Goal: Task Accomplishment & Management: Use online tool/utility

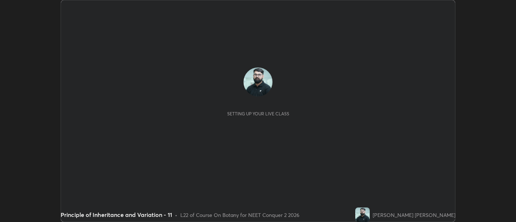
scroll to position [222, 516]
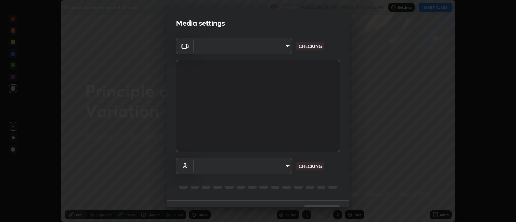
type input "d9b519daceb8a772394af6ea8e45353be5bbf62d8cb1cf3345c472de64055974"
type input "5912877718746b52c0806f9022d40e7bdc2f1b37034d74c7cf9e990fd38ad14d"
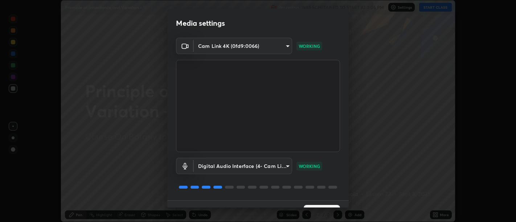
click at [323, 146] on video at bounding box center [258, 106] width 164 height 92
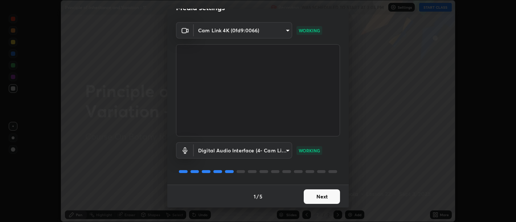
click at [319, 197] on button "Next" at bounding box center [322, 197] width 36 height 15
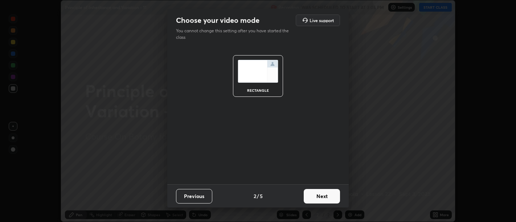
scroll to position [0, 0]
click at [322, 199] on button "Next" at bounding box center [322, 196] width 36 height 15
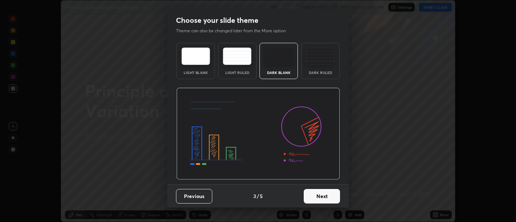
click at [324, 200] on button "Next" at bounding box center [322, 196] width 36 height 15
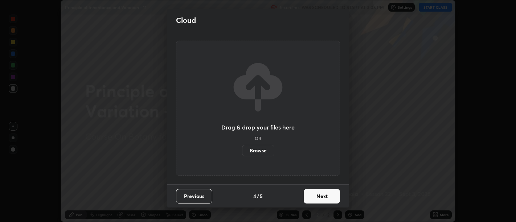
click at [325, 198] on button "Next" at bounding box center [322, 196] width 36 height 15
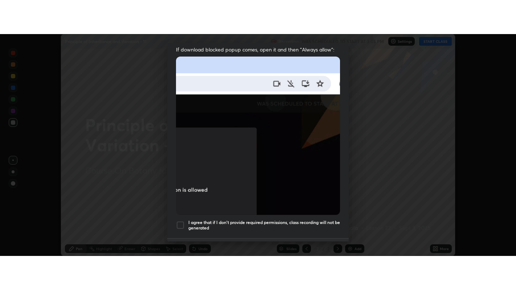
scroll to position [164, 0]
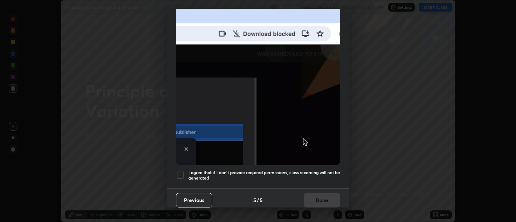
click at [320, 176] on h5 "I agree that if I don't provide required permissions, class recording will not …" at bounding box center [264, 175] width 152 height 11
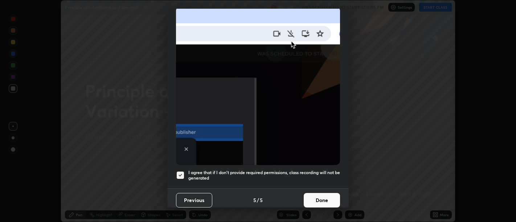
click at [324, 197] on button "Done" at bounding box center [322, 200] width 36 height 15
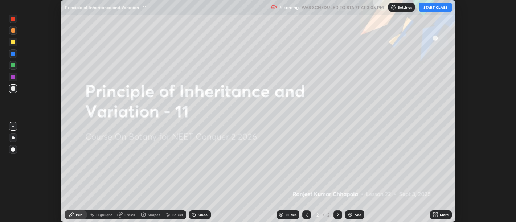
click at [437, 213] on icon at bounding box center [437, 214] width 2 height 2
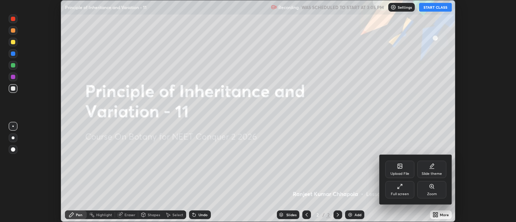
click at [398, 187] on icon at bounding box center [400, 187] width 6 height 6
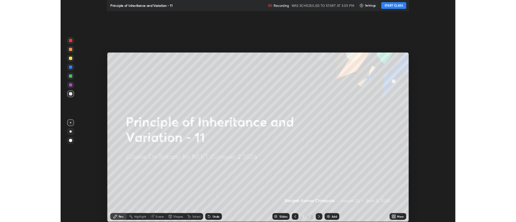
scroll to position [290, 516]
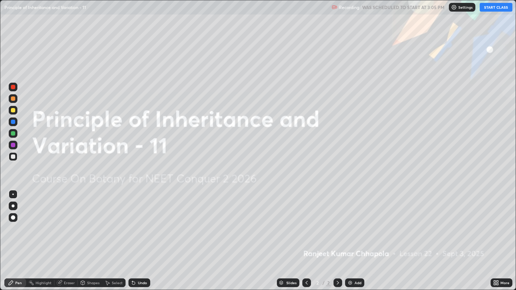
click at [493, 8] on button "START CLASS" at bounding box center [496, 7] width 33 height 9
click at [350, 222] on img at bounding box center [350, 283] width 6 height 6
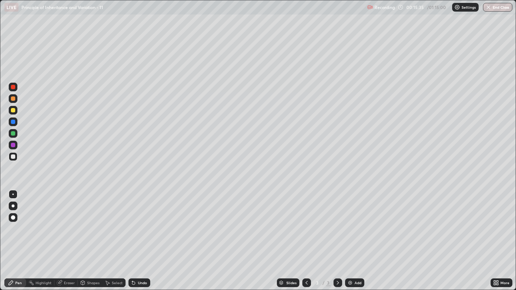
click at [13, 206] on div at bounding box center [13, 206] width 3 height 3
click at [114, 222] on div "Select" at bounding box center [117, 283] width 11 height 4
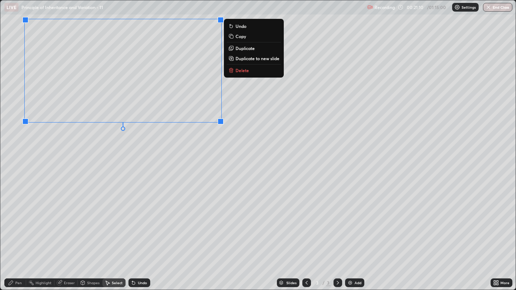
click at [154, 167] on div "0 ° Undo Copy Duplicate Duplicate to new slide Delete" at bounding box center [258, 145] width 516 height 290
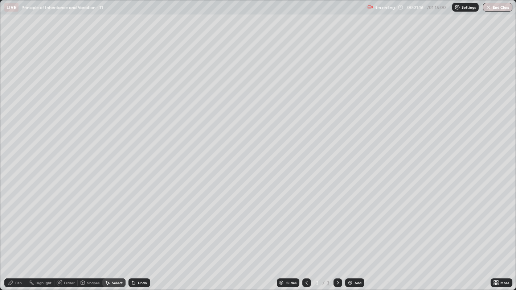
click at [16, 222] on div "Pen" at bounding box center [15, 283] width 22 height 9
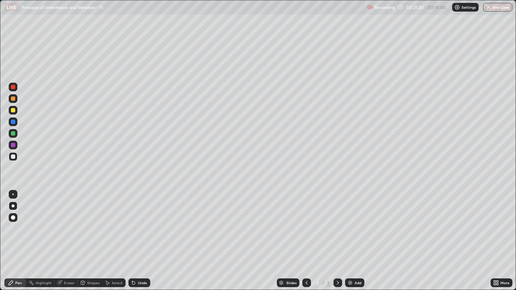
click at [136, 222] on div "Undo" at bounding box center [140, 283] width 22 height 9
click at [9, 111] on div at bounding box center [13, 110] width 9 height 9
click at [16, 98] on div at bounding box center [13, 98] width 9 height 9
click at [12, 86] on div at bounding box center [13, 87] width 4 height 4
click at [355, 222] on div "Add" at bounding box center [358, 283] width 7 height 4
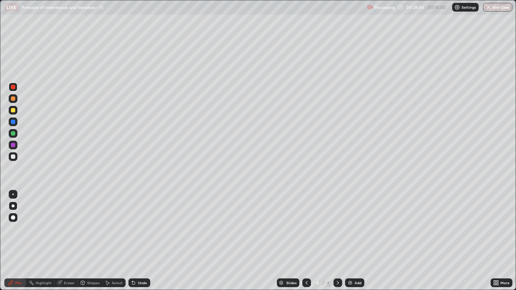
click at [357, 222] on div "Add" at bounding box center [358, 283] width 7 height 4
click at [351, 222] on img at bounding box center [350, 283] width 6 height 6
click at [13, 110] on div at bounding box center [13, 110] width 4 height 4
click at [306, 222] on icon at bounding box center [307, 283] width 6 height 6
click at [337, 222] on icon at bounding box center [338, 283] width 6 height 6
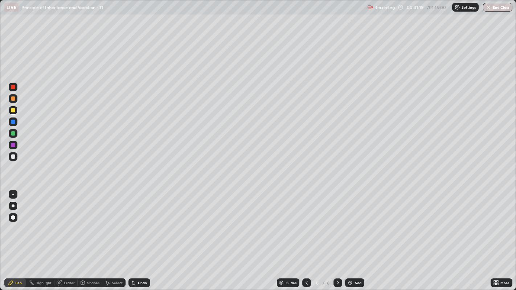
click at [337, 222] on icon at bounding box center [338, 283] width 6 height 6
click at [310, 222] on div at bounding box center [306, 283] width 9 height 9
click at [140, 222] on div "Undo" at bounding box center [140, 283] width 22 height 9
click at [141, 222] on div "Undo" at bounding box center [142, 283] width 9 height 4
click at [138, 222] on div "Undo" at bounding box center [142, 283] width 9 height 4
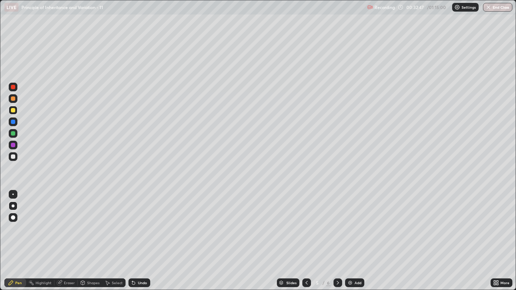
click at [13, 145] on div at bounding box center [13, 145] width 4 height 4
click at [133, 222] on icon at bounding box center [133, 283] width 3 height 3
click at [13, 121] on div at bounding box center [13, 122] width 4 height 4
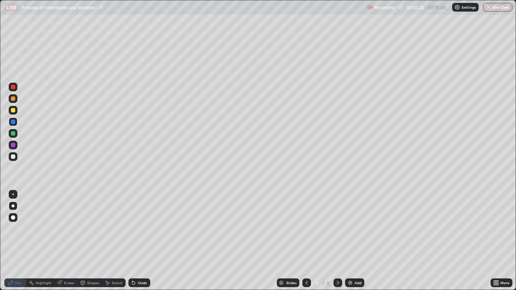
click at [337, 222] on icon at bounding box center [338, 283] width 2 height 4
click at [337, 222] on icon at bounding box center [338, 283] width 6 height 6
click at [336, 222] on icon at bounding box center [338, 283] width 6 height 6
click at [351, 222] on img at bounding box center [350, 283] width 6 height 6
click at [13, 88] on div at bounding box center [13, 87] width 4 height 4
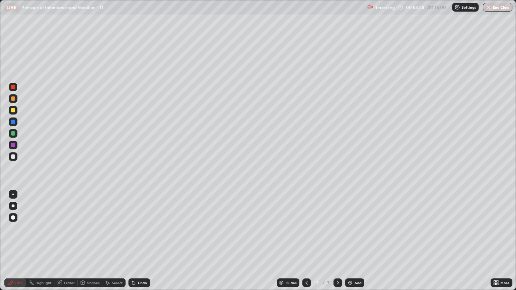
click at [136, 222] on div "Undo" at bounding box center [140, 283] width 22 height 9
click at [147, 222] on div "Undo" at bounding box center [140, 283] width 22 height 9
click at [13, 160] on div at bounding box center [13, 156] width 9 height 9
click at [132, 222] on icon at bounding box center [132, 281] width 1 height 1
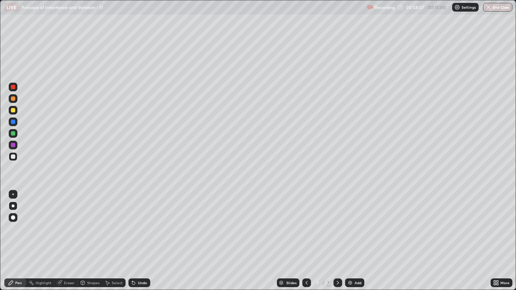
click at [133, 222] on icon at bounding box center [133, 283] width 3 height 3
click at [352, 222] on img at bounding box center [350, 283] width 6 height 6
click at [136, 222] on div "Undo" at bounding box center [140, 283] width 22 height 9
click at [137, 222] on div "Undo" at bounding box center [140, 283] width 22 height 9
click at [136, 222] on div "Undo" at bounding box center [140, 283] width 22 height 9
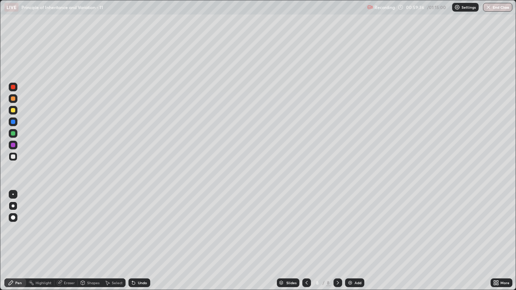
click at [135, 222] on icon at bounding box center [134, 283] width 6 height 6
click at [138, 222] on div "Undo" at bounding box center [142, 283] width 9 height 4
click at [138, 222] on div "Undo" at bounding box center [140, 283] width 22 height 9
click at [137, 222] on div "Undo" at bounding box center [140, 283] width 22 height 9
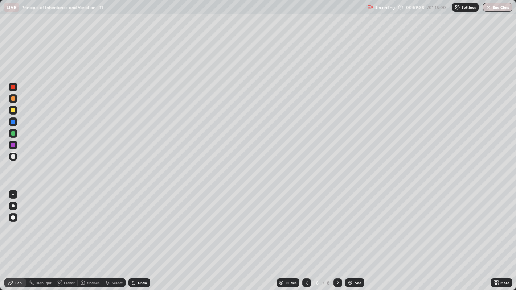
click at [136, 222] on div "Undo" at bounding box center [140, 283] width 22 height 9
click at [142, 222] on div "Undo" at bounding box center [142, 283] width 9 height 4
click at [133, 222] on icon at bounding box center [133, 283] width 3 height 3
click at [11, 87] on div at bounding box center [13, 87] width 4 height 4
click at [139, 222] on div "Undo" at bounding box center [142, 283] width 9 height 4
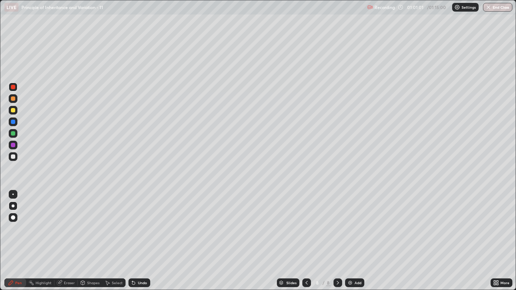
click at [140, 222] on div "Undo" at bounding box center [142, 283] width 9 height 4
click at [14, 158] on div at bounding box center [13, 157] width 4 height 4
click at [354, 222] on div "Add" at bounding box center [354, 283] width 19 height 9
click at [12, 110] on div at bounding box center [13, 110] width 4 height 4
click at [143, 222] on div "Undo" at bounding box center [142, 283] width 9 height 4
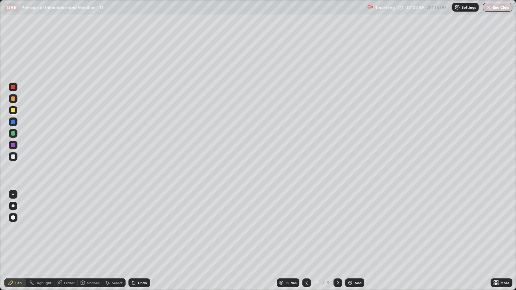
click at [142, 222] on div "Undo" at bounding box center [142, 283] width 9 height 4
click at [12, 146] on div at bounding box center [13, 145] width 4 height 4
click at [13, 133] on div at bounding box center [13, 133] width 4 height 4
click at [13, 146] on div at bounding box center [13, 145] width 4 height 4
click at [13, 155] on div at bounding box center [13, 157] width 4 height 4
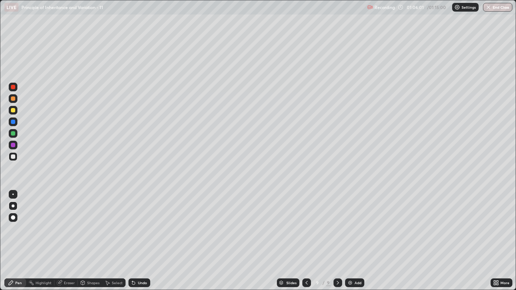
click at [306, 222] on icon at bounding box center [307, 283] width 6 height 6
click at [307, 222] on div at bounding box center [306, 283] width 9 height 15
click at [337, 222] on icon at bounding box center [338, 283] width 6 height 6
click at [339, 222] on div at bounding box center [338, 283] width 9 height 15
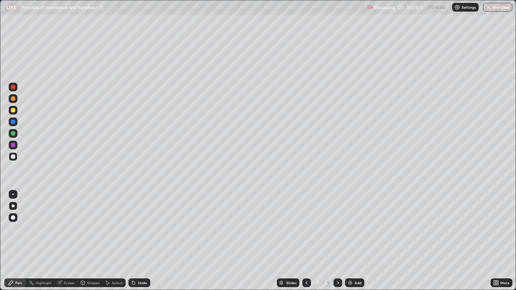
click at [354, 222] on div "Add" at bounding box center [354, 283] width 19 height 9
click at [306, 222] on icon at bounding box center [306, 283] width 6 height 6
click at [337, 222] on icon at bounding box center [338, 283] width 6 height 6
click at [338, 222] on icon at bounding box center [338, 283] width 2 height 4
click at [306, 222] on icon at bounding box center [306, 283] width 6 height 6
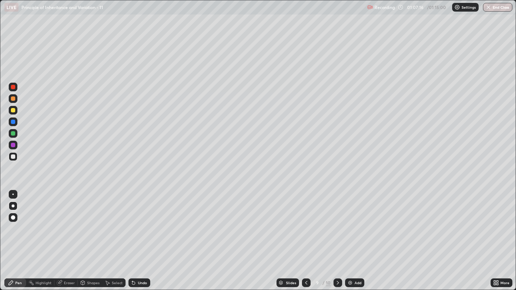
click at [306, 222] on icon at bounding box center [306, 283] width 6 height 6
click at [337, 222] on icon at bounding box center [338, 283] width 2 height 4
click at [337, 222] on icon at bounding box center [338, 283] width 6 height 6
click at [302, 222] on div at bounding box center [306, 283] width 9 height 9
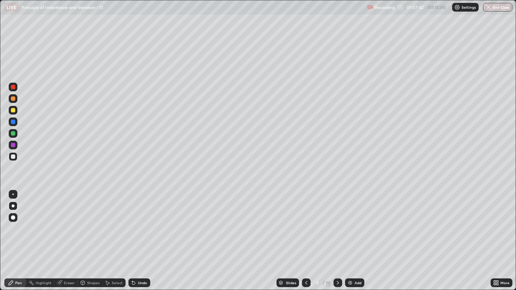
click at [337, 222] on icon at bounding box center [338, 283] width 6 height 6
click at [306, 222] on icon at bounding box center [306, 283] width 2 height 4
click at [308, 222] on div at bounding box center [306, 283] width 9 height 9
click at [337, 222] on icon at bounding box center [338, 283] width 6 height 6
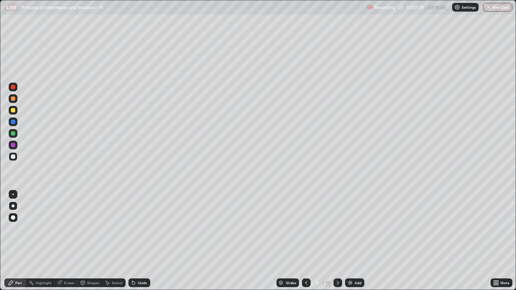
click at [337, 222] on icon at bounding box center [338, 283] width 6 height 6
click at [306, 222] on icon at bounding box center [306, 283] width 6 height 6
click at [338, 222] on icon at bounding box center [338, 283] width 6 height 6
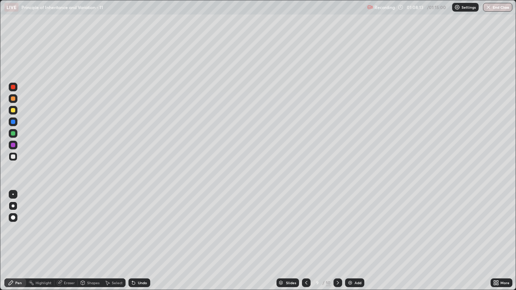
click at [337, 222] on icon at bounding box center [338, 283] width 6 height 6
click at [12, 98] on div at bounding box center [13, 99] width 4 height 4
click at [12, 158] on div at bounding box center [13, 157] width 4 height 4
click at [13, 145] on div at bounding box center [13, 145] width 4 height 4
click at [355, 222] on div "Add" at bounding box center [358, 283] width 7 height 4
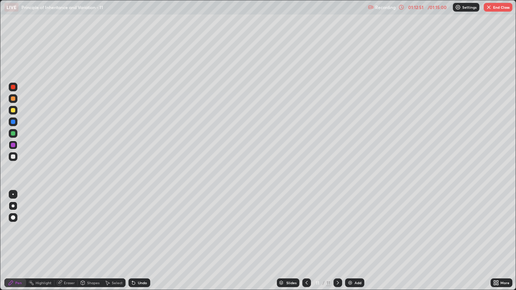
click at [140, 222] on div "Undo" at bounding box center [140, 283] width 22 height 9
click at [137, 222] on div "Undo" at bounding box center [140, 283] width 22 height 9
click at [136, 222] on div "Undo" at bounding box center [140, 283] width 22 height 9
click at [135, 222] on div "Undo" at bounding box center [140, 283] width 22 height 9
click at [139, 222] on div "Undo" at bounding box center [142, 283] width 9 height 4
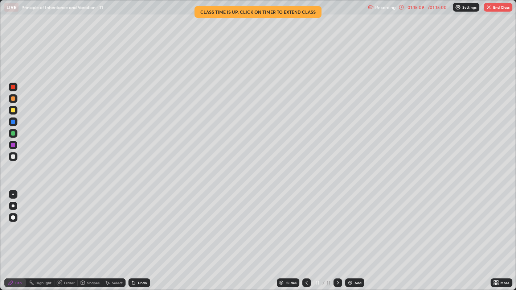
click at [306, 222] on icon at bounding box center [307, 283] width 6 height 6
click at [337, 222] on icon at bounding box center [338, 283] width 6 height 6
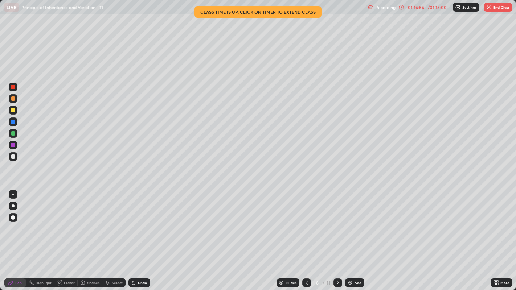
click at [334, 222] on div at bounding box center [338, 283] width 9 height 15
click at [303, 222] on div at bounding box center [306, 283] width 9 height 15
click at [339, 222] on div at bounding box center [338, 283] width 9 height 15
click at [496, 8] on button "End Class" at bounding box center [498, 7] width 29 height 9
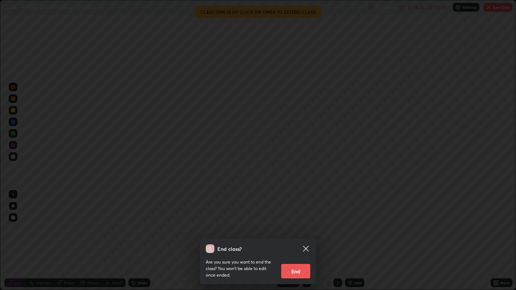
click at [303, 222] on button "End" at bounding box center [295, 271] width 29 height 15
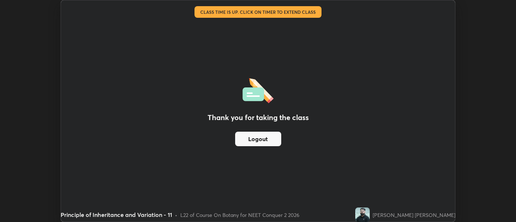
scroll to position [36081, 35787]
